Goal: Information Seeking & Learning: Find specific page/section

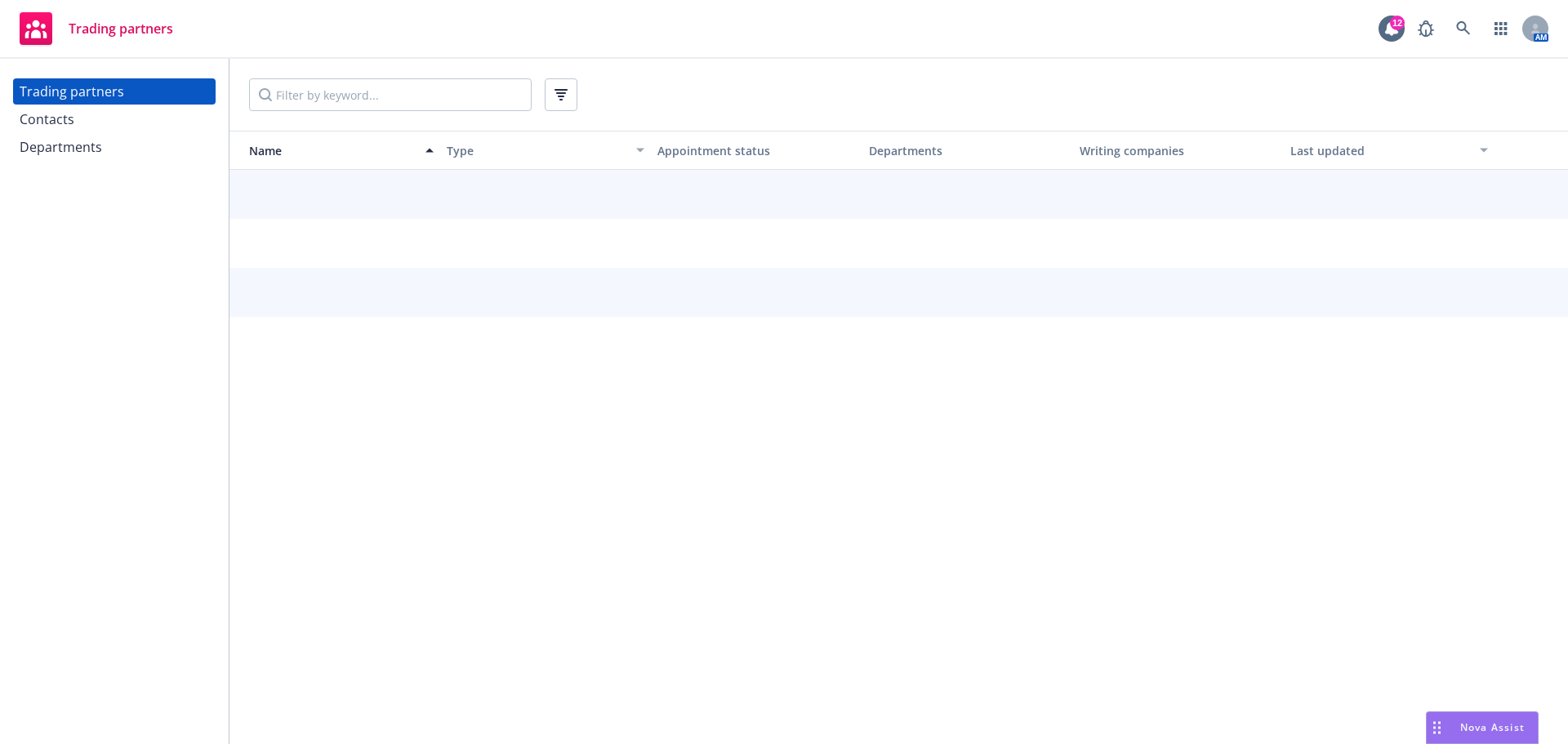
click at [66, 148] on div "Departments" at bounding box center [61, 147] width 82 height 26
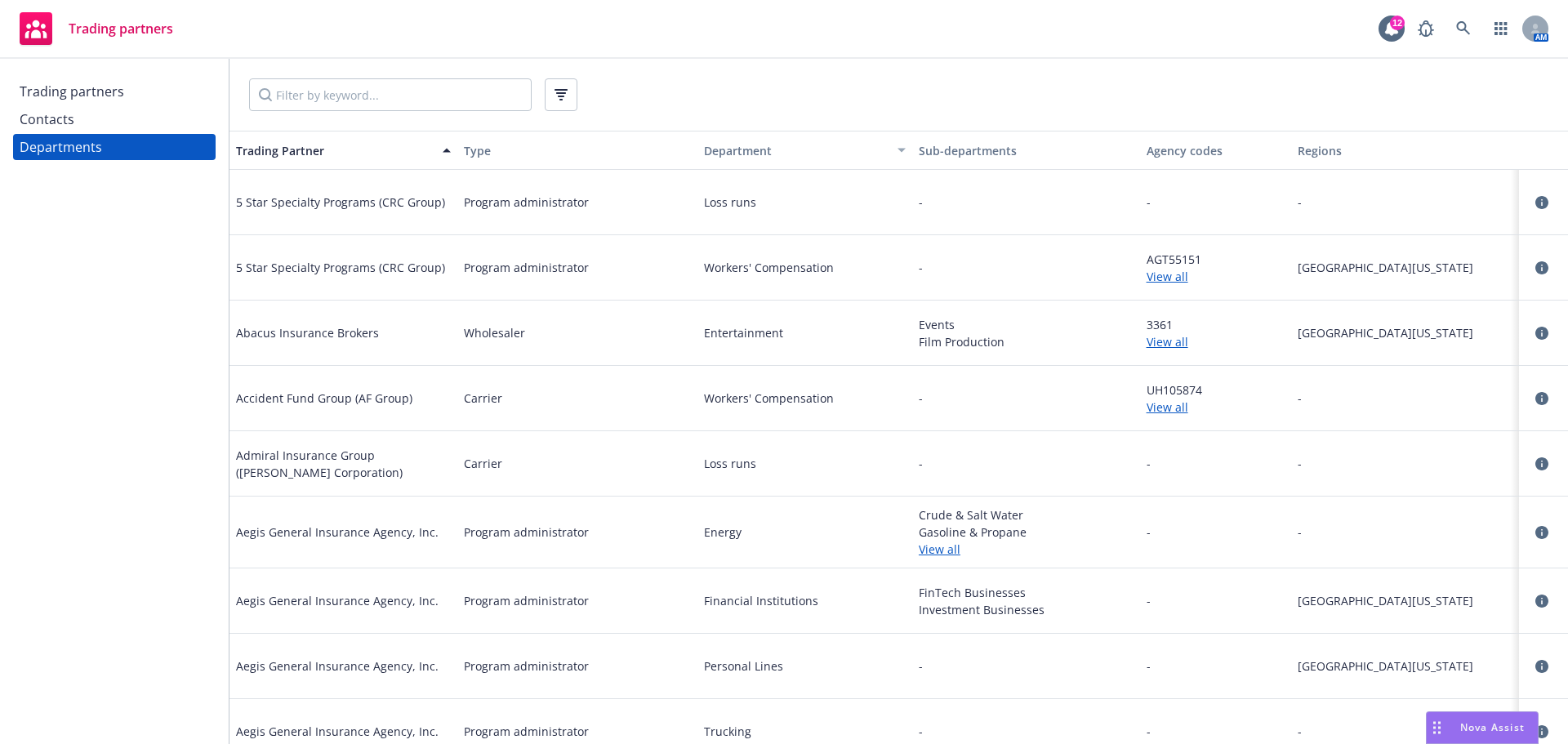
click at [353, 72] on div at bounding box center [899, 95] width 1339 height 72
click at [358, 97] on input "Filter by keyword..." at bounding box center [391, 95] width 283 height 33
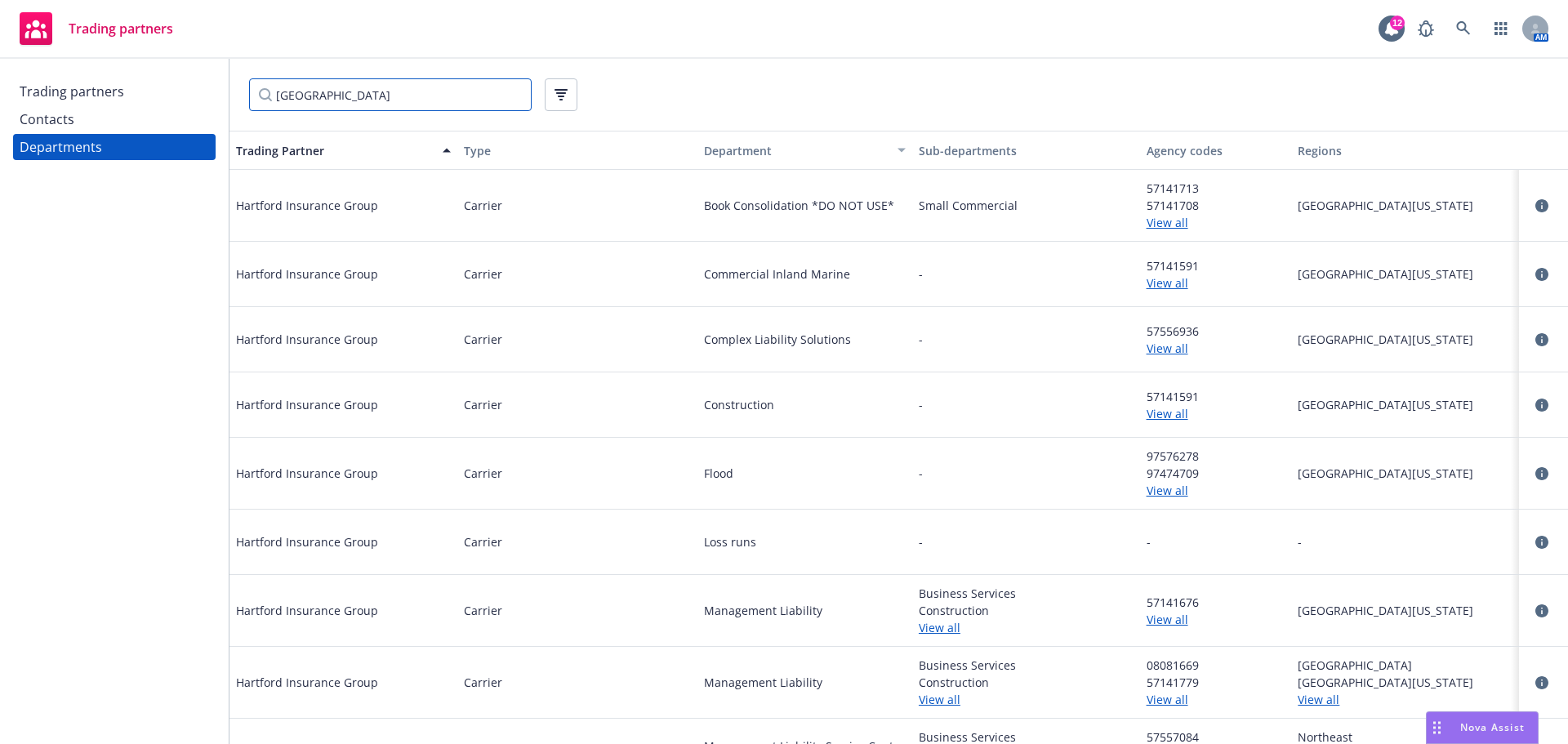
click at [360, 97] on input "[GEOGRAPHIC_DATA]" at bounding box center [391, 95] width 283 height 33
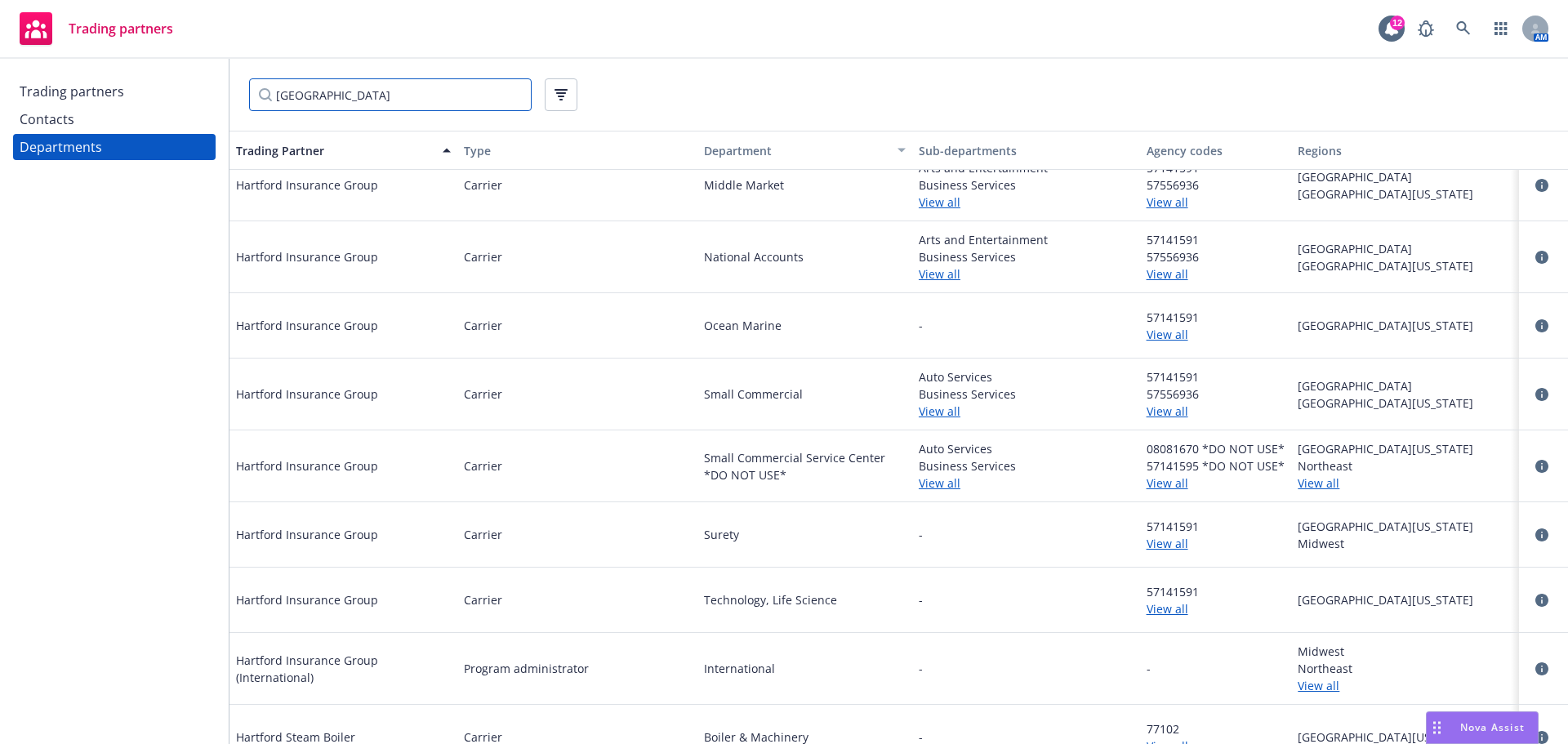
scroll to position [683, 0]
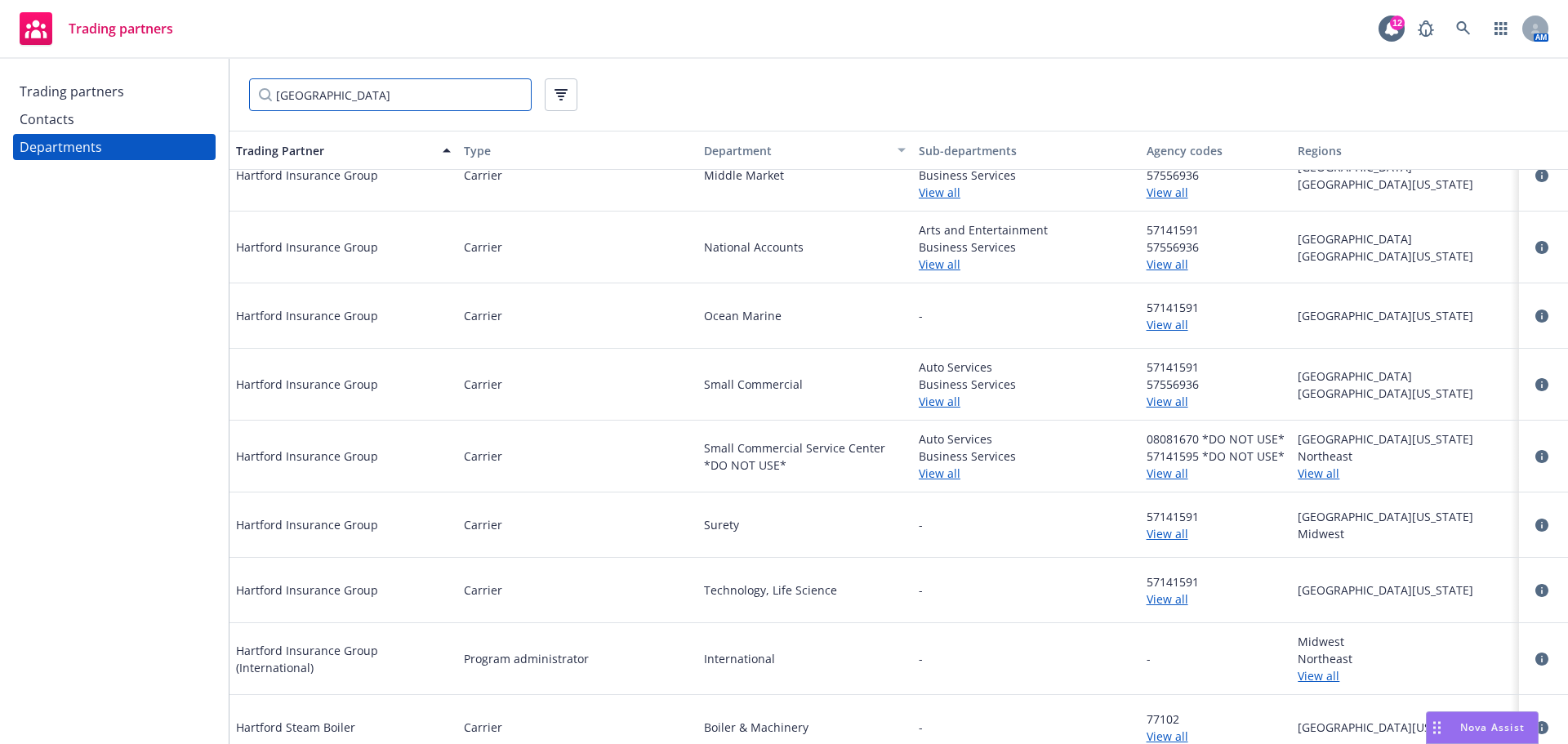
type input "[GEOGRAPHIC_DATA]"
click at [1140, 388] on div "57141591 57556936 View all" at bounding box center [1216, 385] width 152 height 72
click at [1147, 399] on link "View all" at bounding box center [1216, 401] width 139 height 17
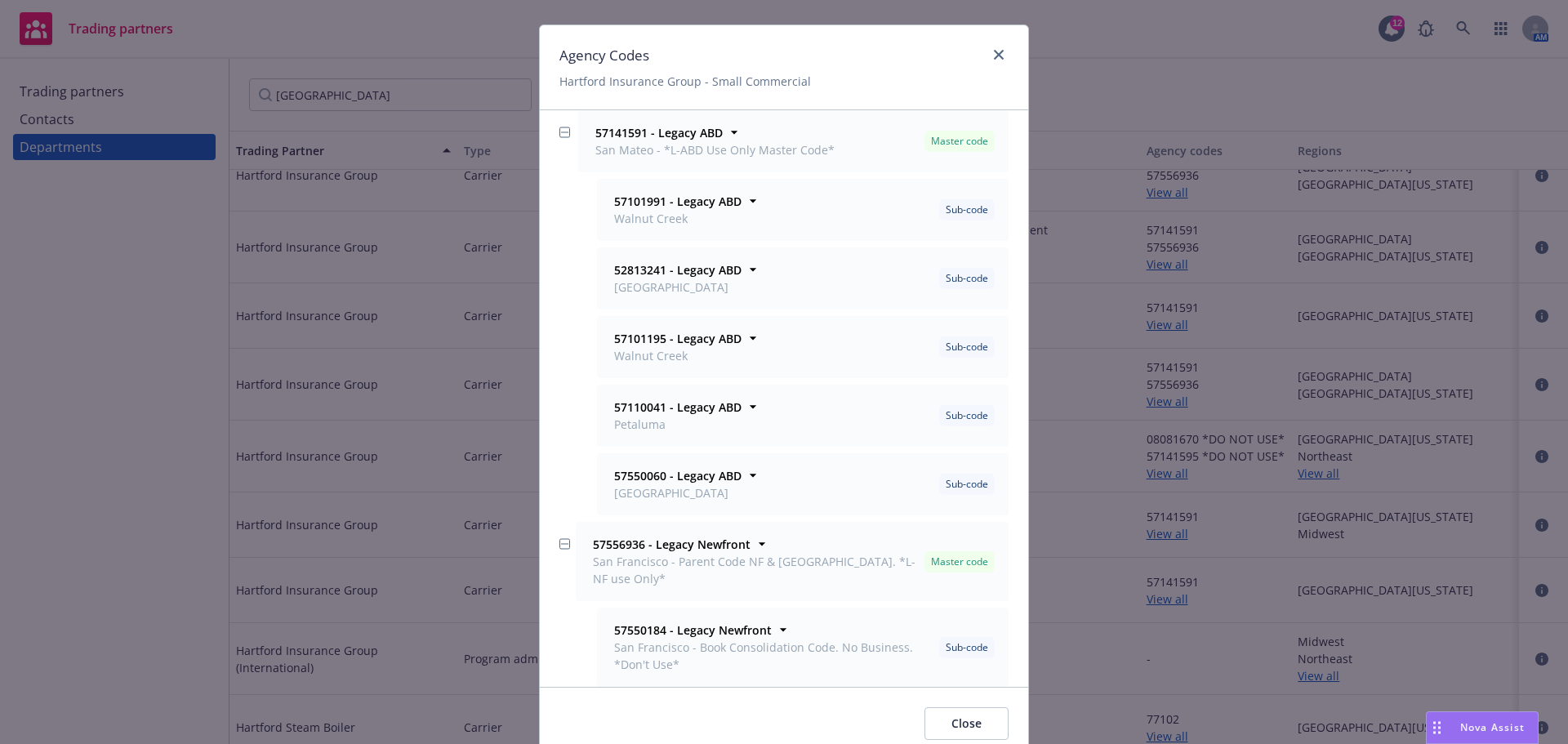
scroll to position [0, 0]
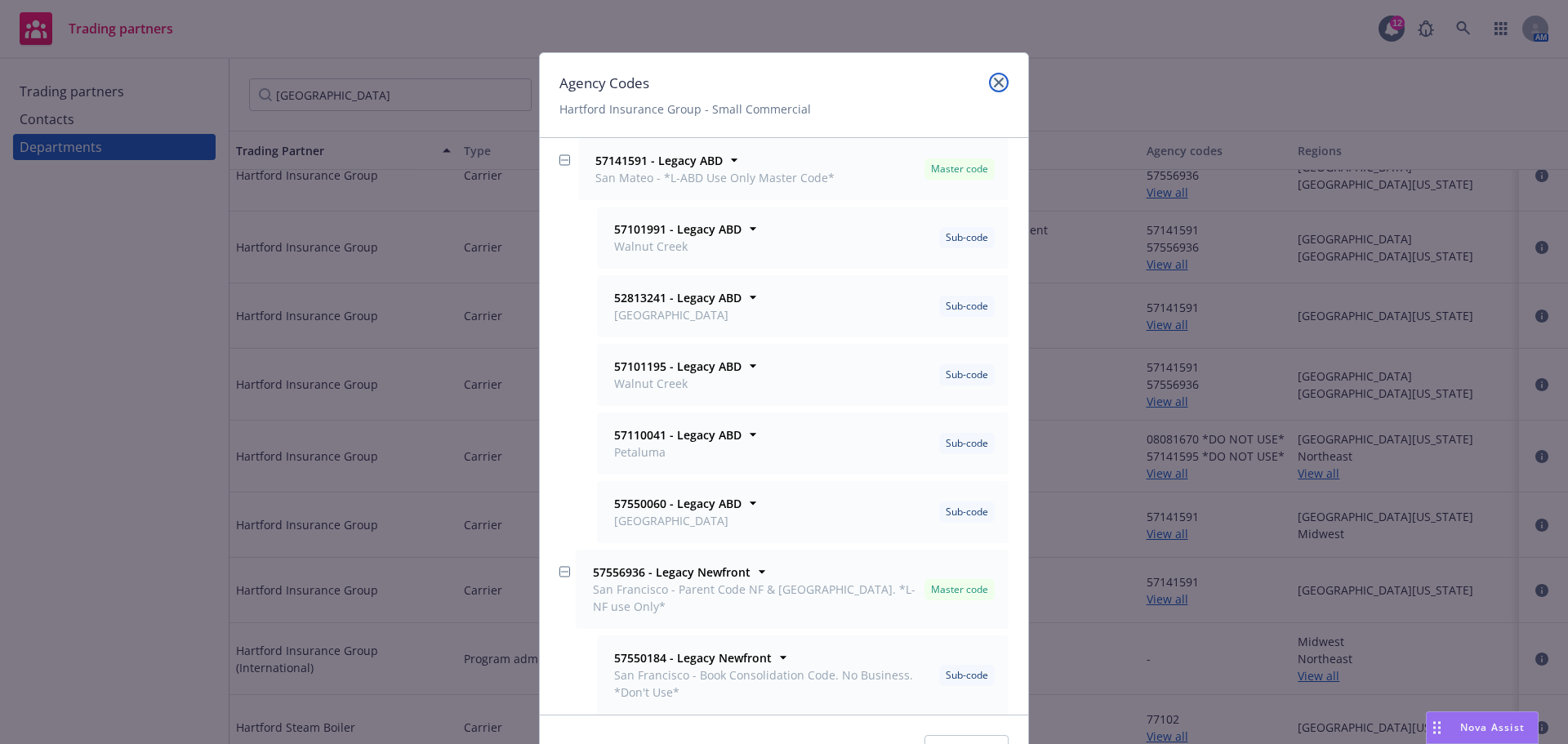
click at [994, 82] on icon "close" at bounding box center [998, 82] width 10 height 10
